Goal: Find specific page/section: Find specific page/section

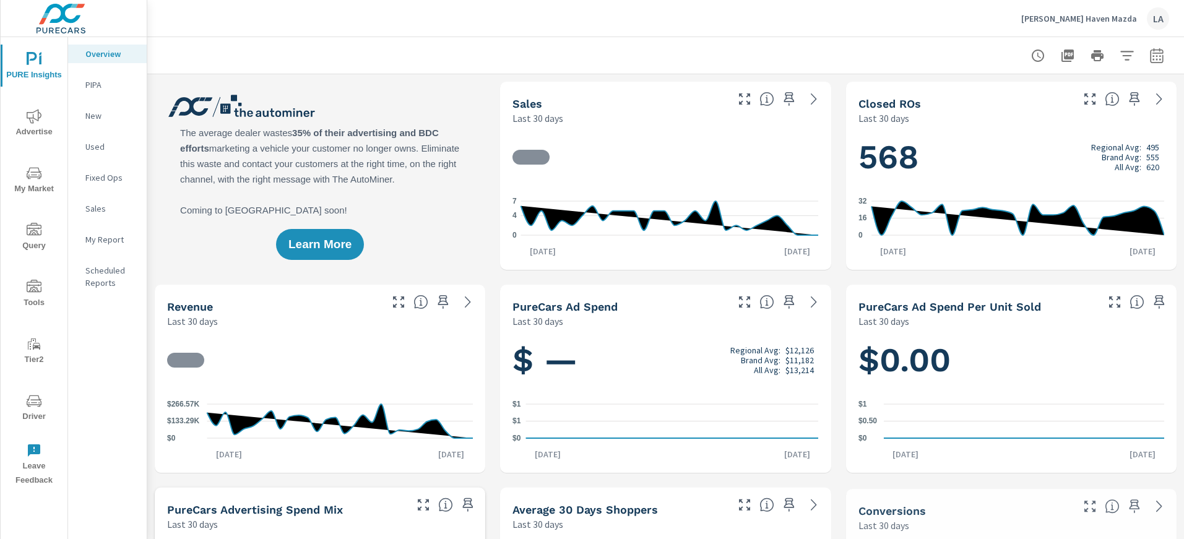
click at [24, 179] on span "My Market" at bounding box center [33, 181] width 59 height 30
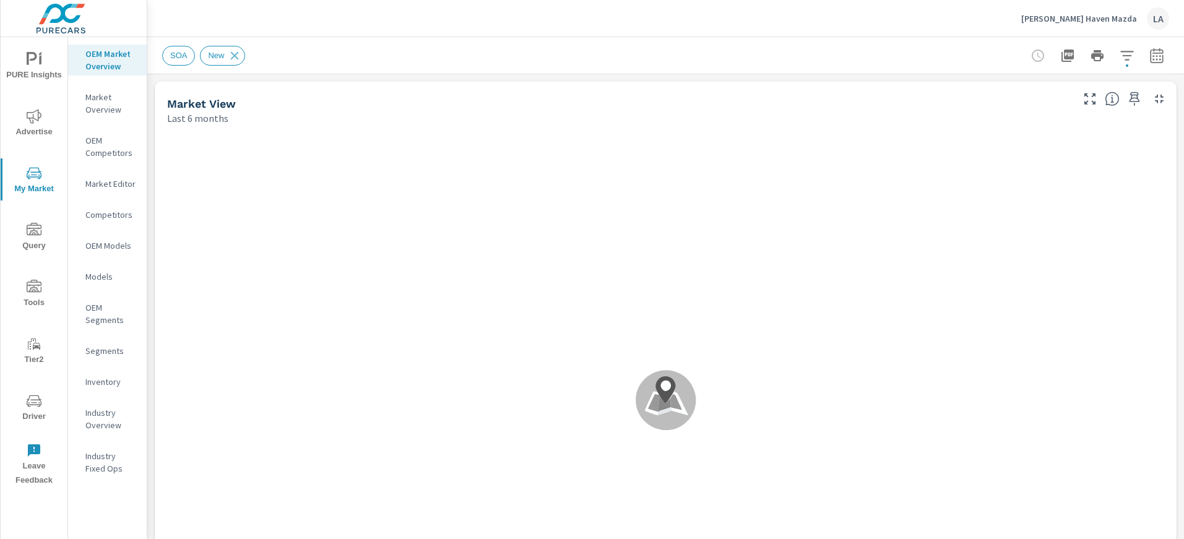
scroll to position [1, 0]
click at [97, 184] on p "Market Editor" at bounding box center [110, 184] width 51 height 12
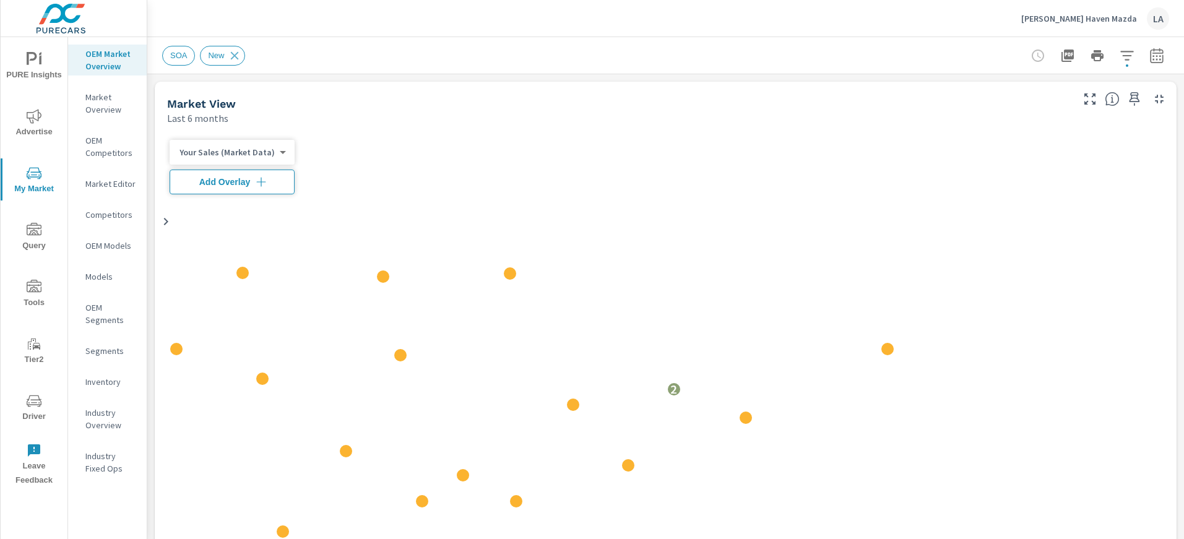
scroll to position [1, 0]
